Goal: Information Seeking & Learning: Learn about a topic

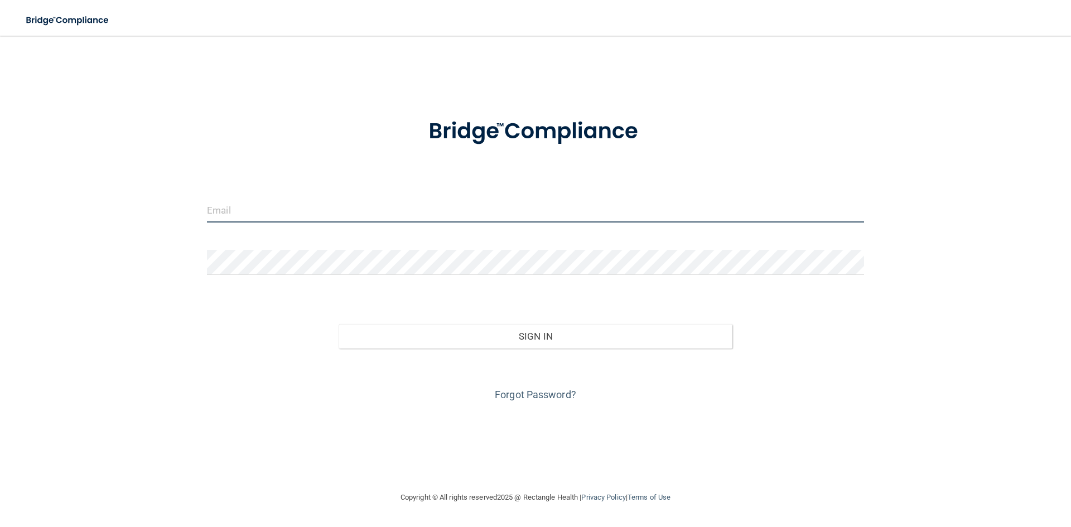
click at [369, 215] on input "email" at bounding box center [535, 209] width 657 height 25
type input "[EMAIL_ADDRESS][DOMAIN_NAME]"
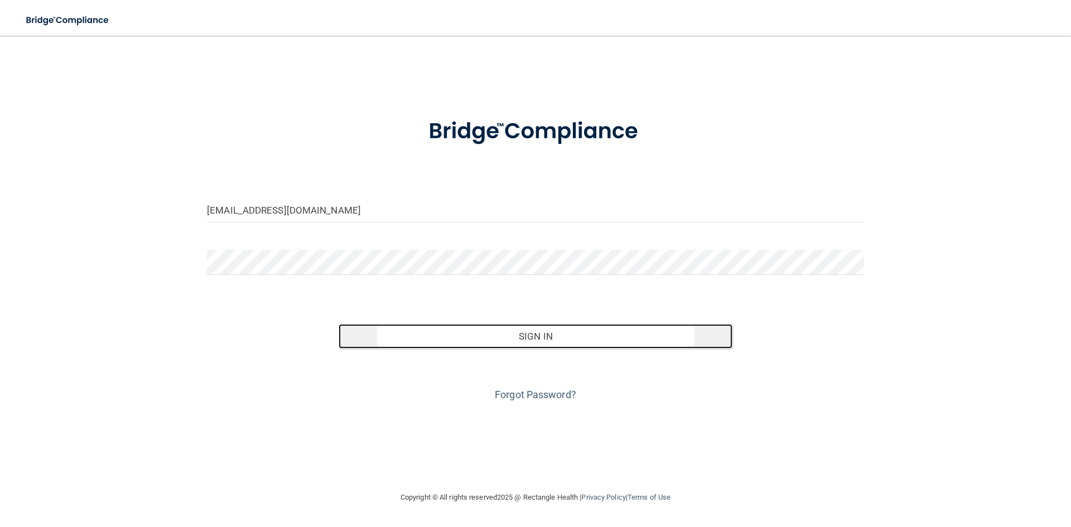
click at [466, 348] on button "Sign In" at bounding box center [536, 336] width 394 height 25
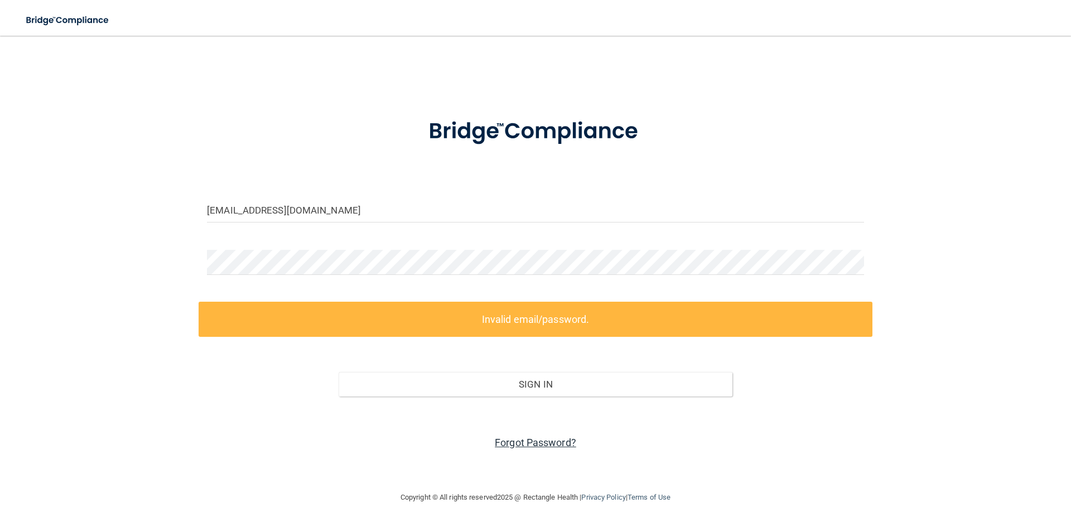
click at [543, 445] on link "Forgot Password?" at bounding box center [535, 443] width 81 height 12
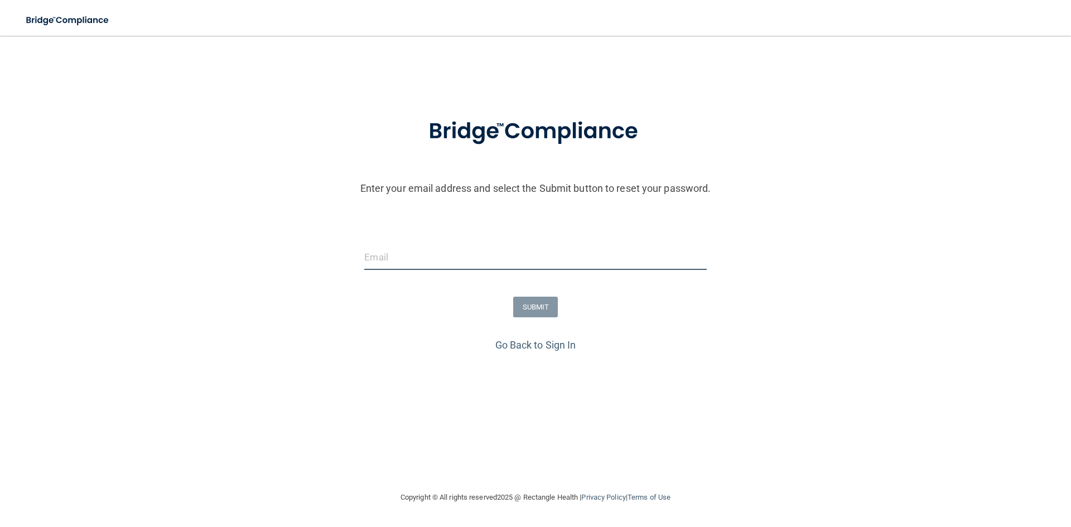
click at [427, 255] on input "email" at bounding box center [535, 257] width 342 height 25
type input "[EMAIL_ADDRESS][DOMAIN_NAME]"
click at [535, 307] on button "SUBMIT" at bounding box center [535, 307] width 45 height 21
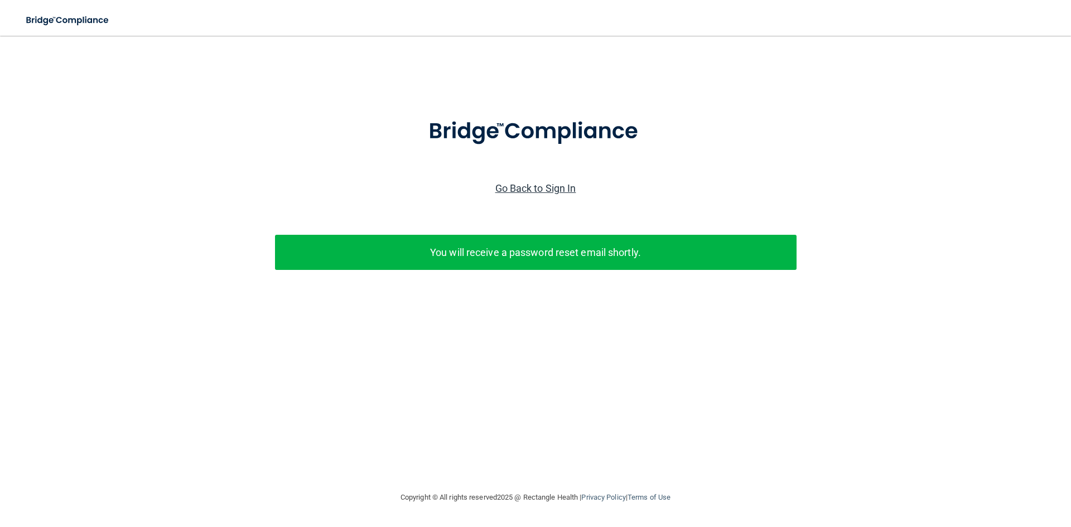
click at [520, 190] on link "Go Back to Sign In" at bounding box center [535, 188] width 81 height 12
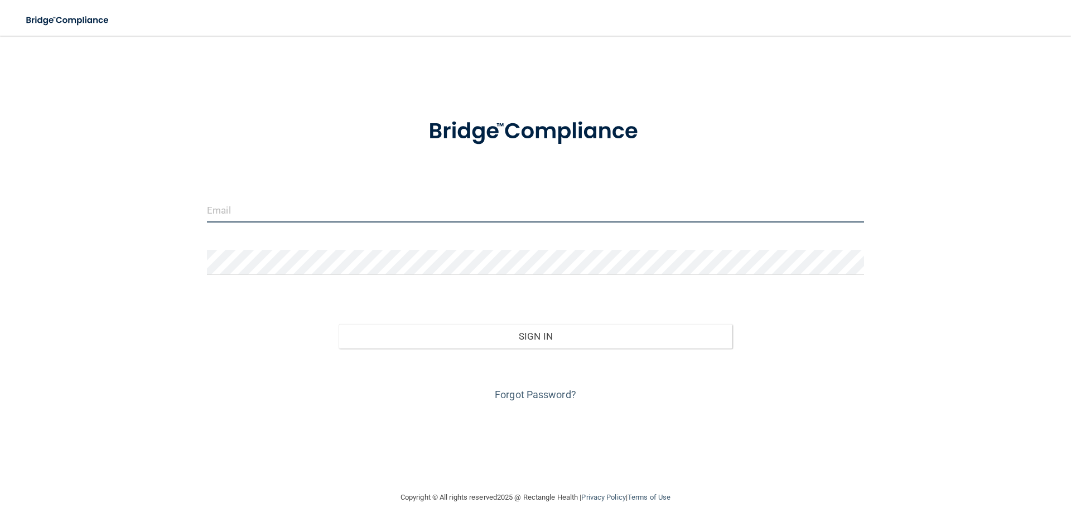
click at [301, 218] on input "email" at bounding box center [535, 209] width 657 height 25
type input "[EMAIL_ADDRESS][DOMAIN_NAME]"
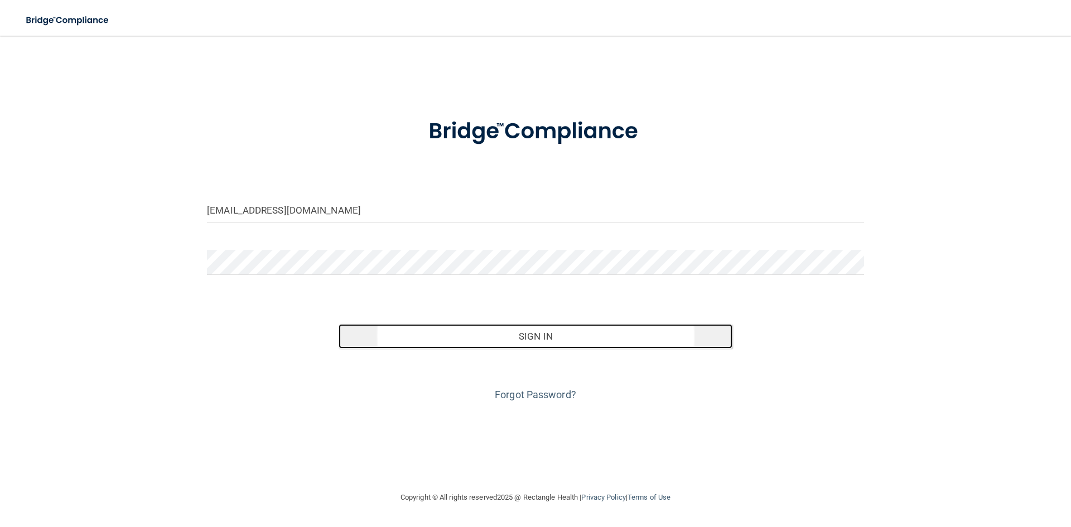
click at [528, 337] on button "Sign In" at bounding box center [536, 336] width 394 height 25
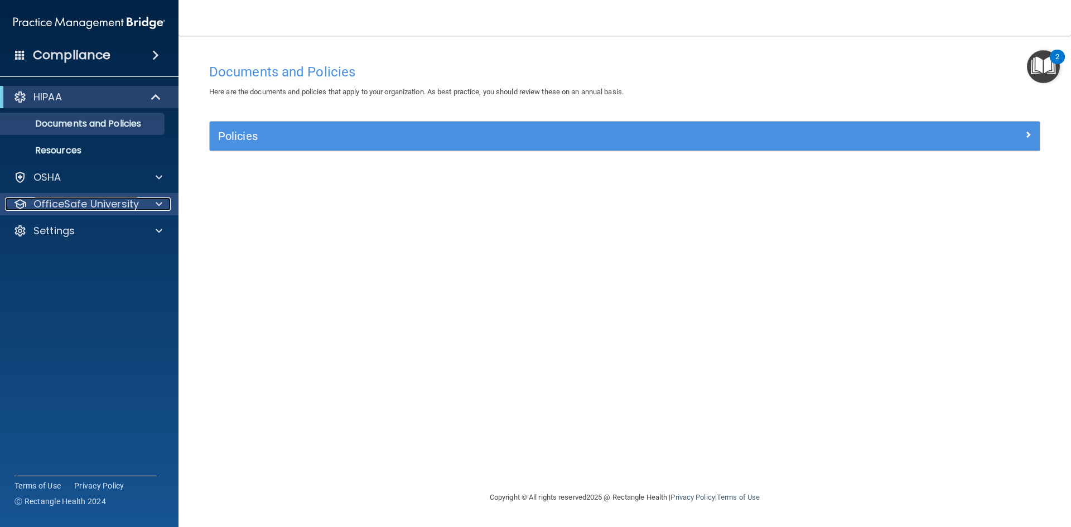
click at [163, 209] on div at bounding box center [157, 203] width 28 height 13
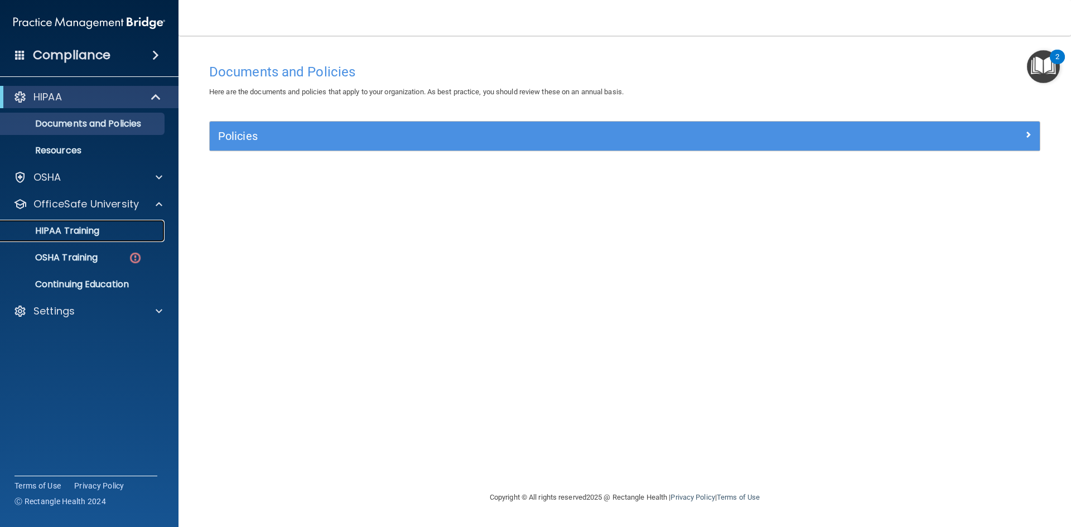
click at [75, 235] on p "HIPAA Training" at bounding box center [53, 230] width 92 height 11
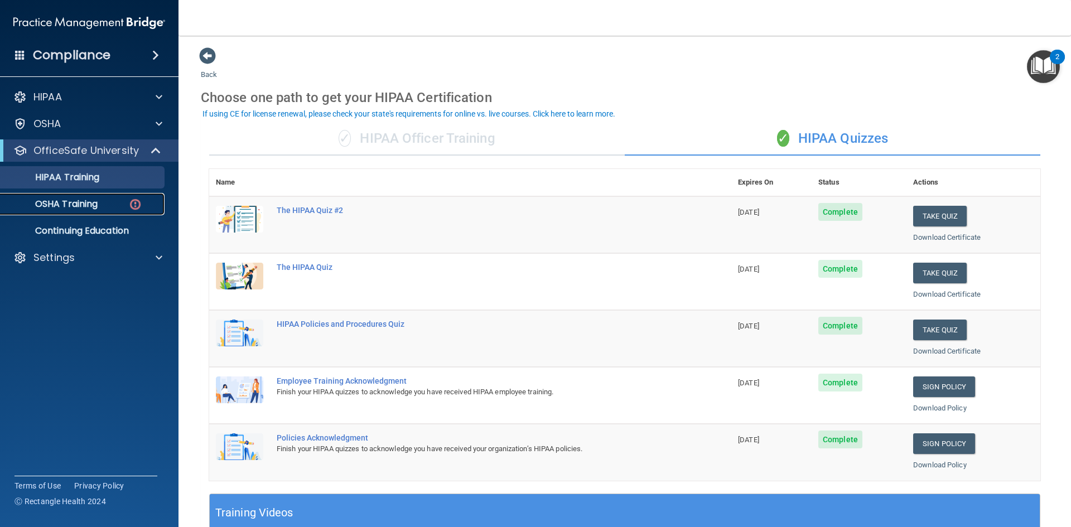
click at [45, 197] on link "OSHA Training" at bounding box center [77, 204] width 176 height 22
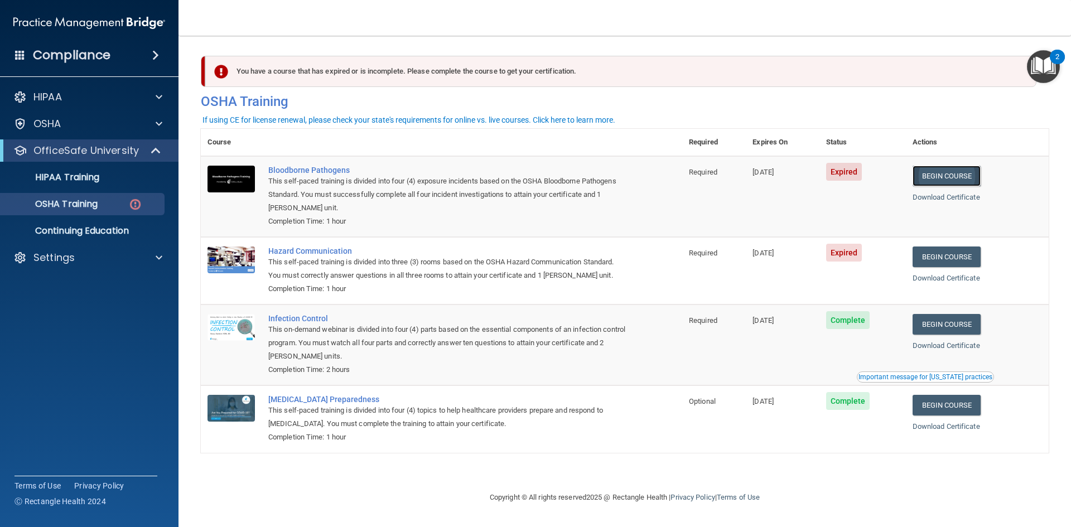
click at [933, 174] on link "Begin Course" at bounding box center [947, 176] width 68 height 21
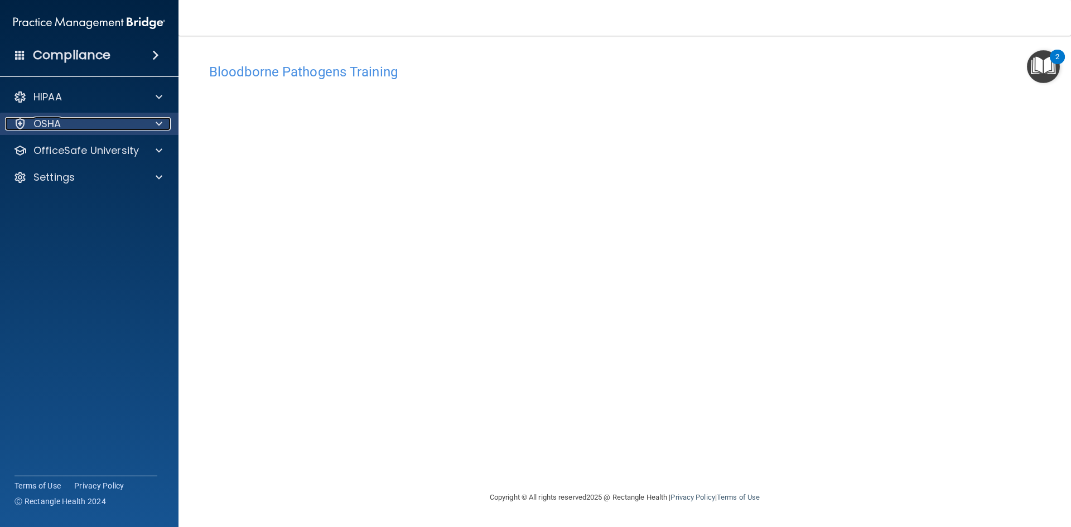
click at [69, 126] on div "OSHA" at bounding box center [74, 123] width 138 height 13
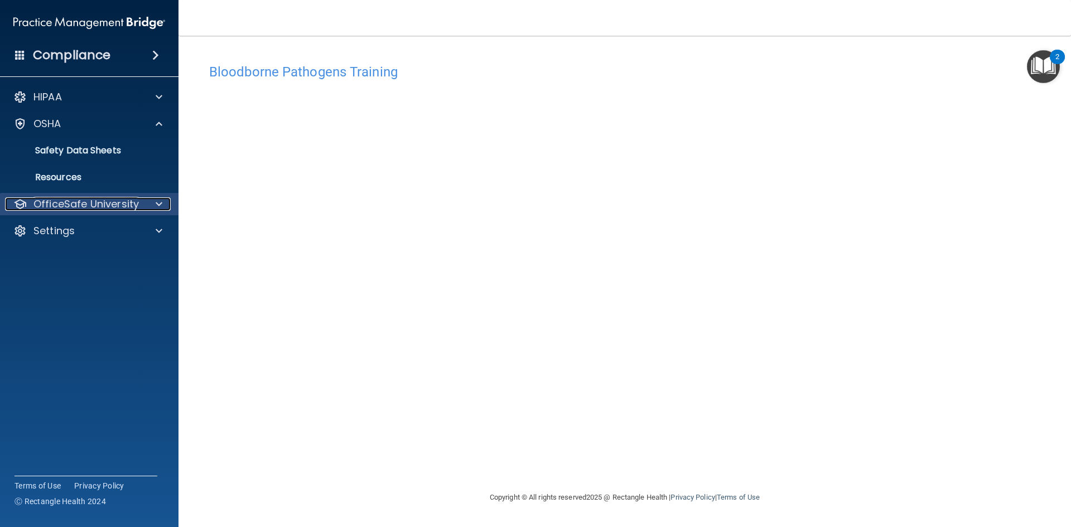
click at [87, 208] on p "OfficeSafe University" at bounding box center [85, 203] width 105 height 13
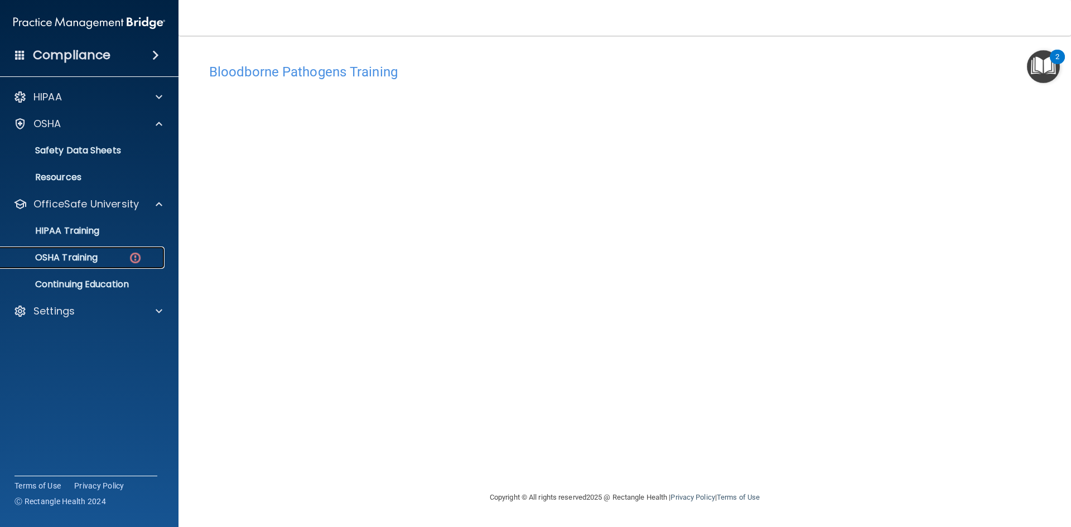
click at [69, 262] on p "OSHA Training" at bounding box center [52, 257] width 90 height 11
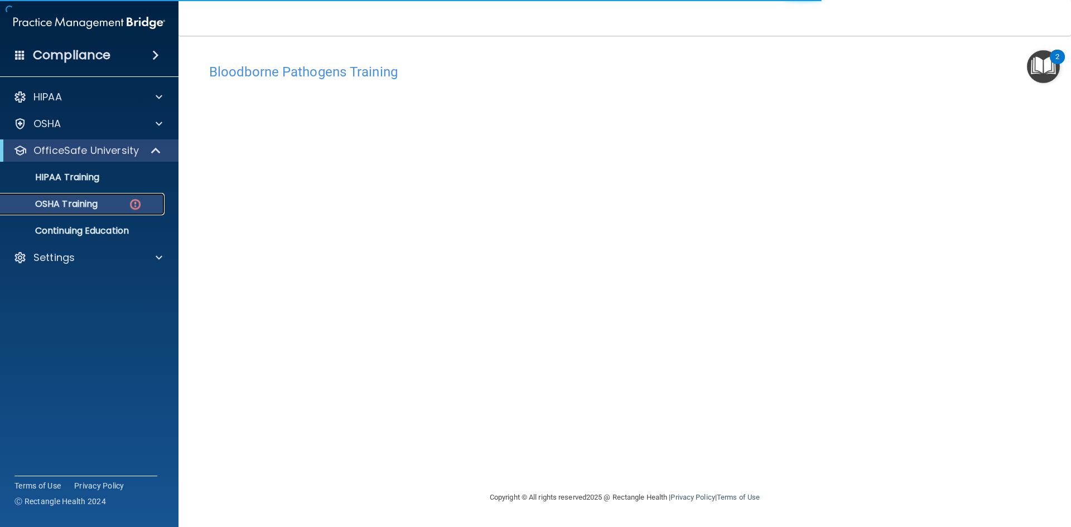
click at [86, 210] on p "OSHA Training" at bounding box center [52, 204] width 90 height 11
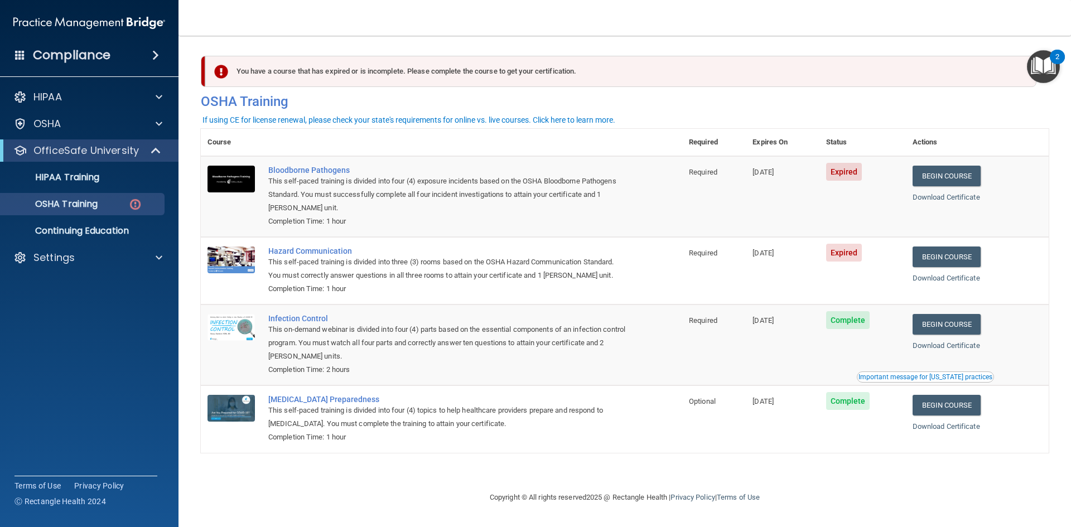
click at [845, 179] on span "Expired" at bounding box center [844, 172] width 36 height 18
click at [955, 199] on link "Download Certificate" at bounding box center [947, 197] width 68 height 8
click at [267, 72] on div "You have a course that has expired or is incomplete. Please complete the course…" at bounding box center [620, 71] width 831 height 31
click at [50, 125] on p "OSHA" at bounding box center [47, 123] width 28 height 13
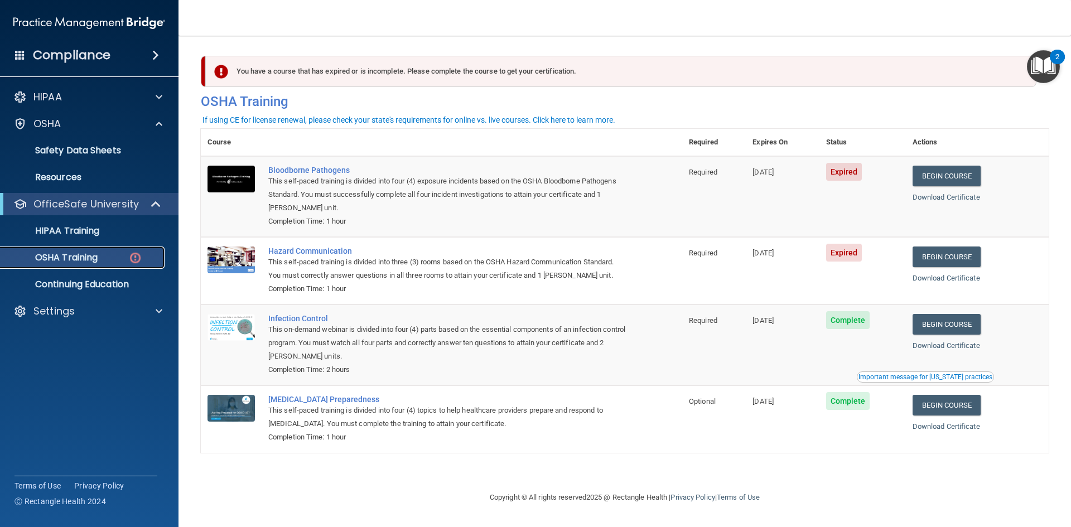
click at [91, 263] on p "OSHA Training" at bounding box center [52, 257] width 90 height 11
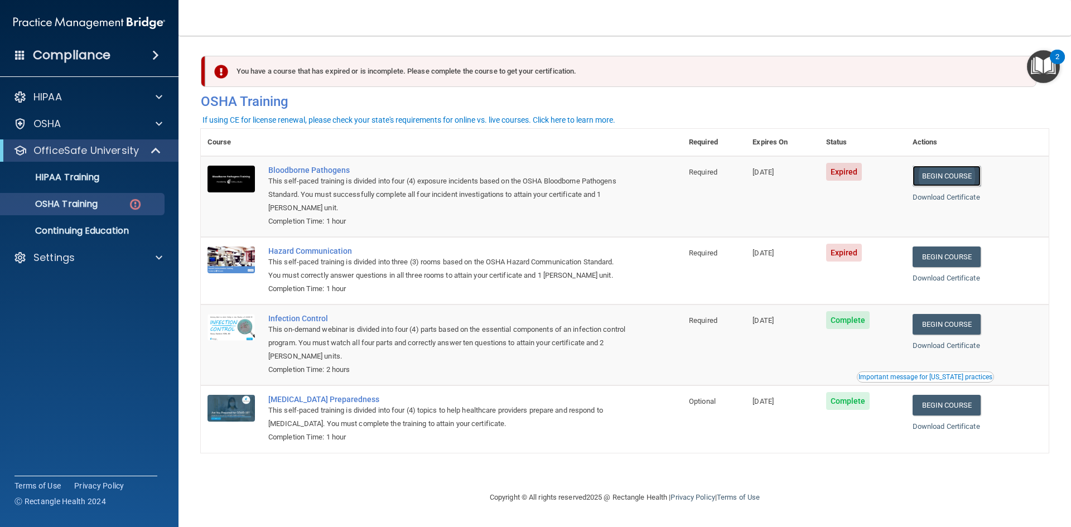
click at [941, 182] on link "Begin Course" at bounding box center [947, 176] width 68 height 21
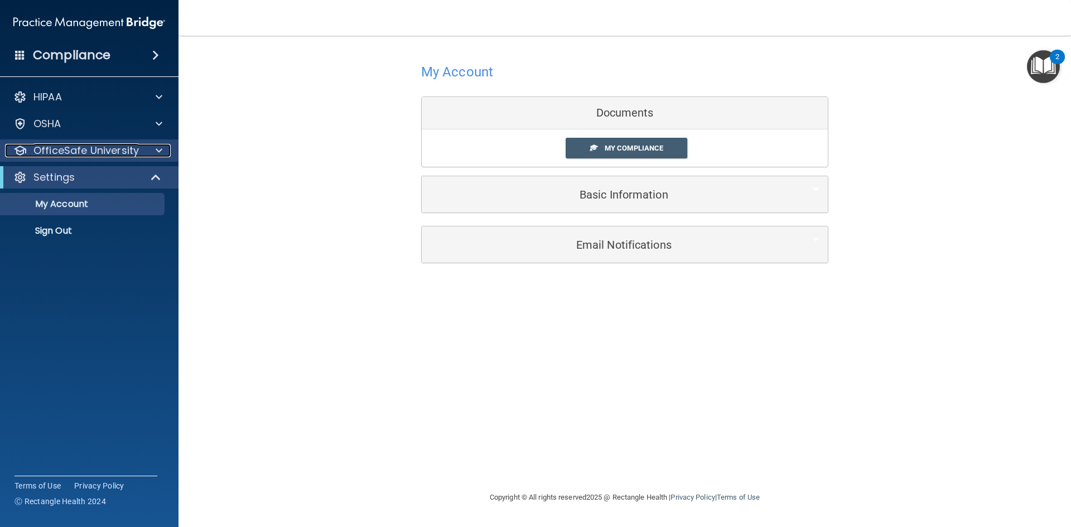
click at [90, 156] on p "OfficeSafe University" at bounding box center [85, 150] width 105 height 13
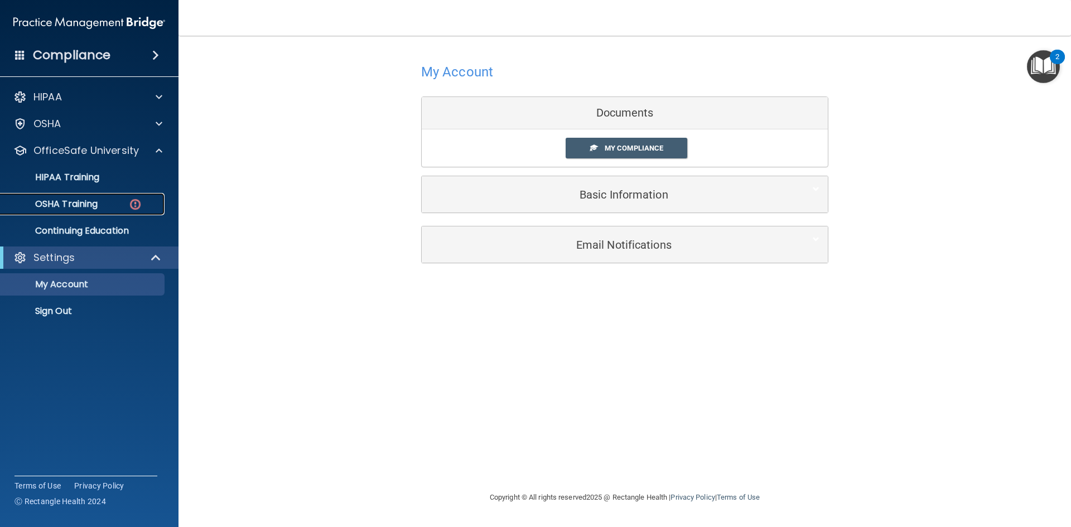
click at [74, 204] on p "OSHA Training" at bounding box center [52, 204] width 90 height 11
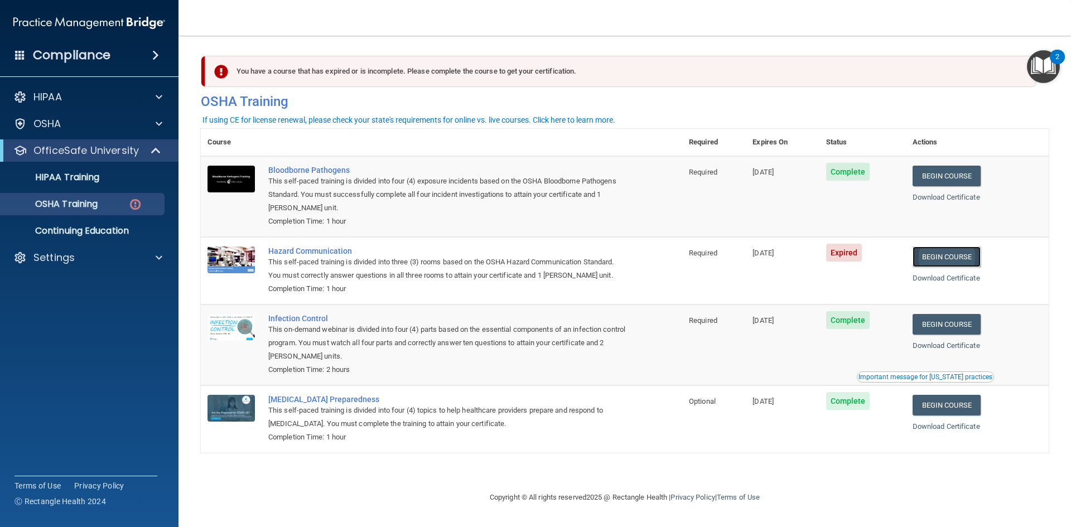
click at [941, 261] on link "Begin Course" at bounding box center [947, 257] width 68 height 21
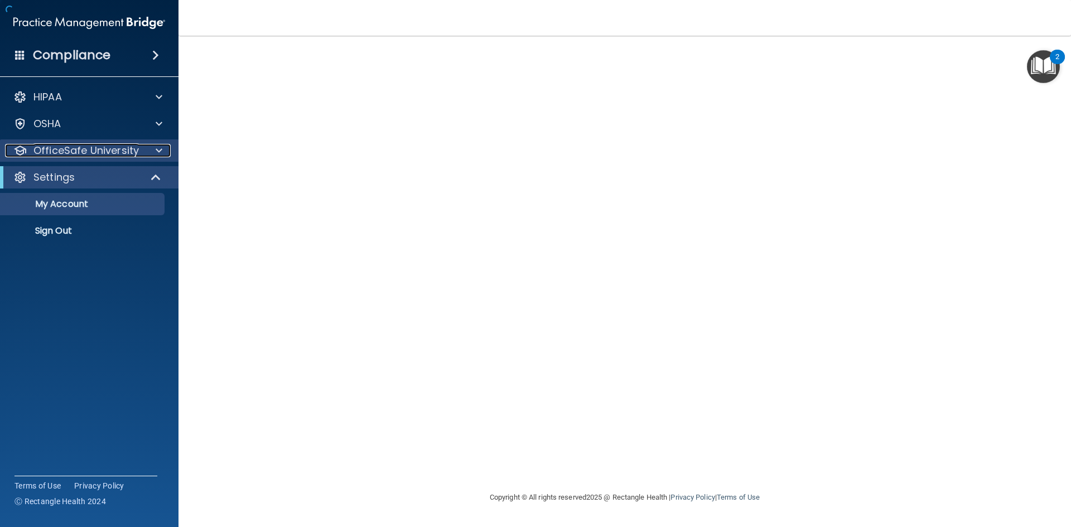
click at [73, 157] on p "OfficeSafe University" at bounding box center [85, 150] width 105 height 13
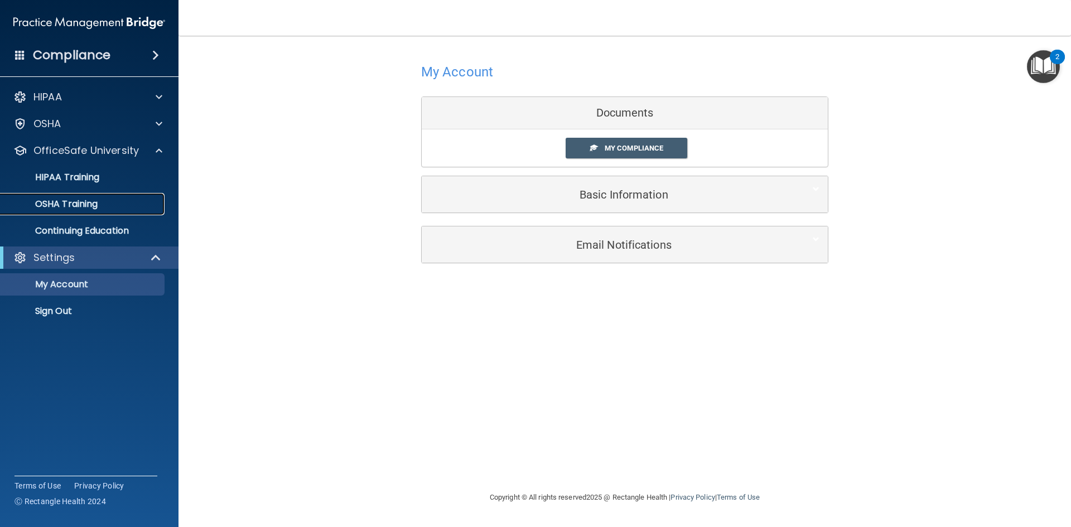
click at [82, 206] on p "OSHA Training" at bounding box center [52, 204] width 90 height 11
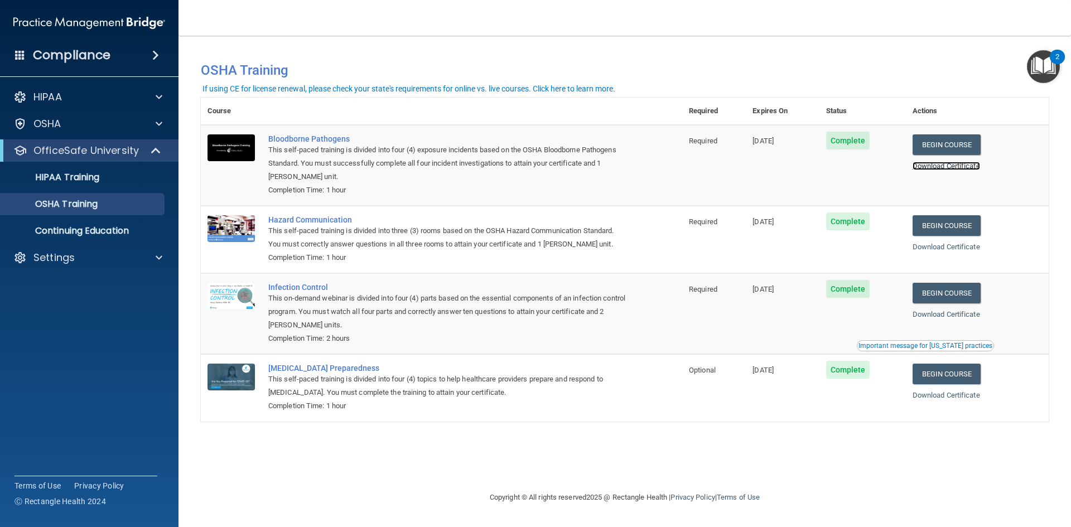
click at [948, 168] on link "Download Certificate" at bounding box center [947, 166] width 68 height 8
click at [952, 249] on link "Download Certificate" at bounding box center [947, 247] width 68 height 8
